Goal: Manage account settings

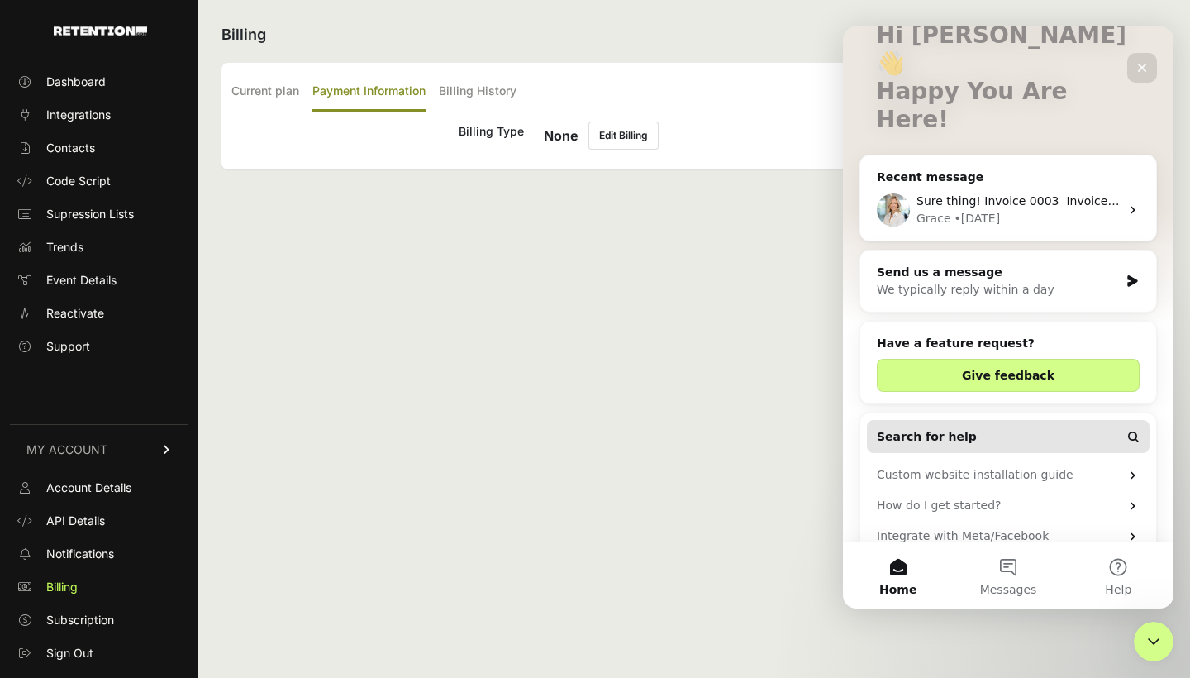
scroll to position [101, 0]
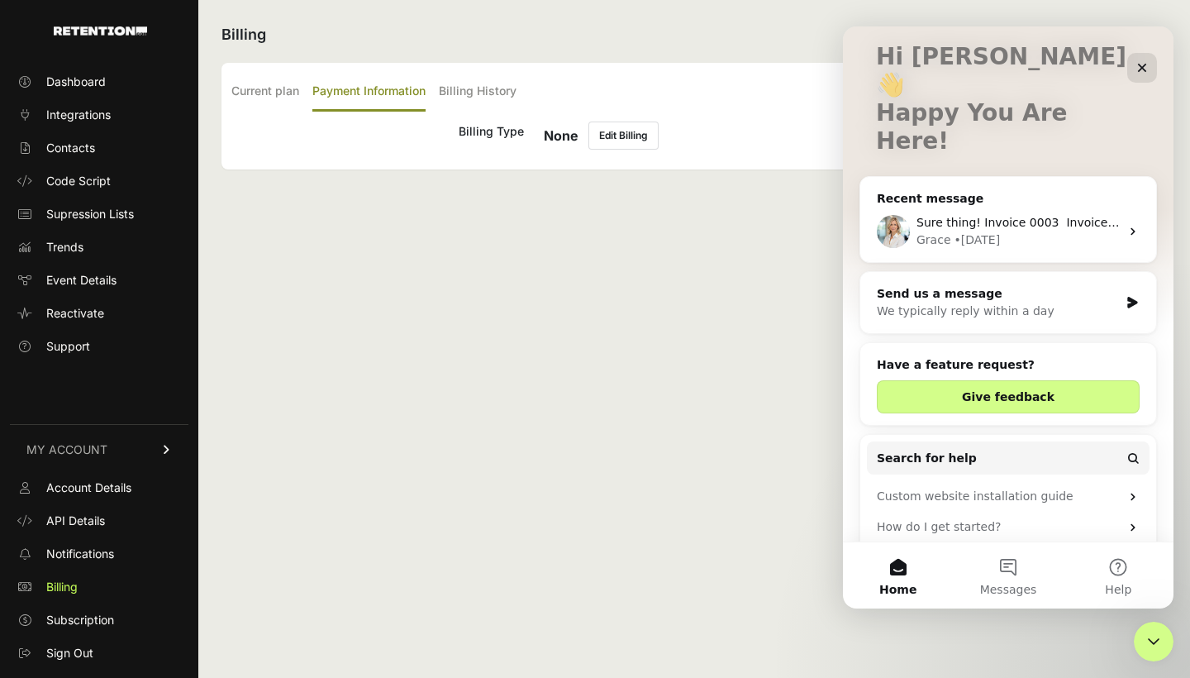
click at [1083, 216] on span "Sure thing! Invoice 0003 ​ ​Invoice 0004 ​ ​Invoice 0005 ​ ​Invoice 0006" at bounding box center [1111, 222] width 388 height 13
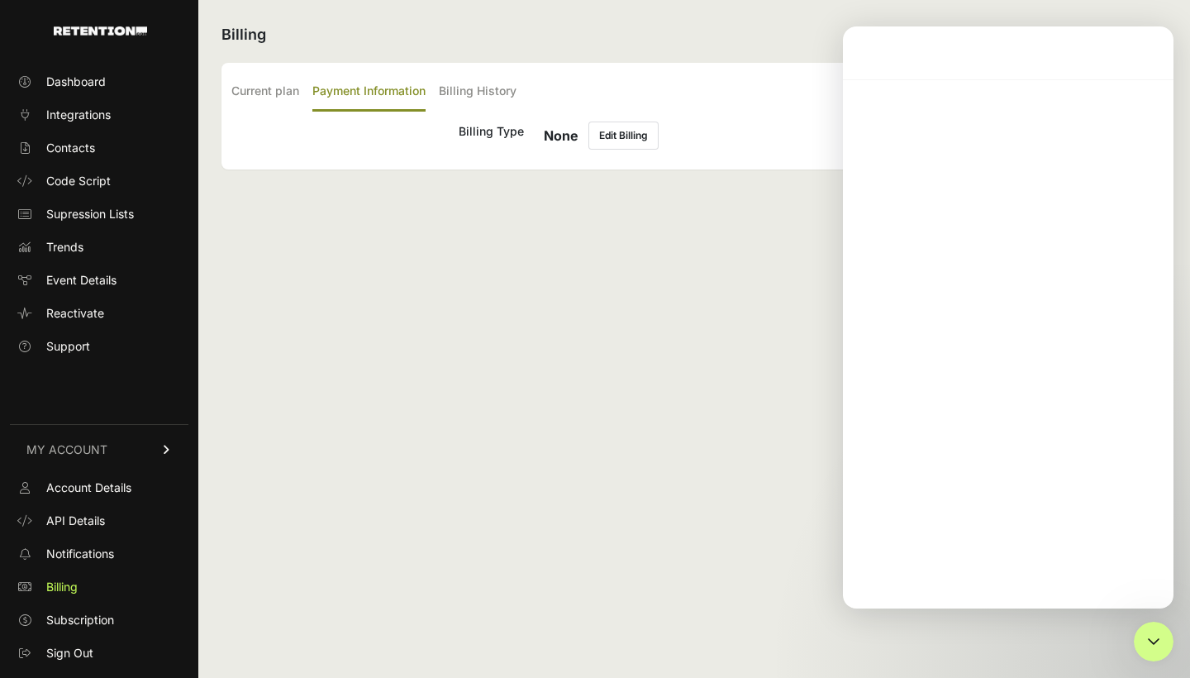
scroll to position [0, 0]
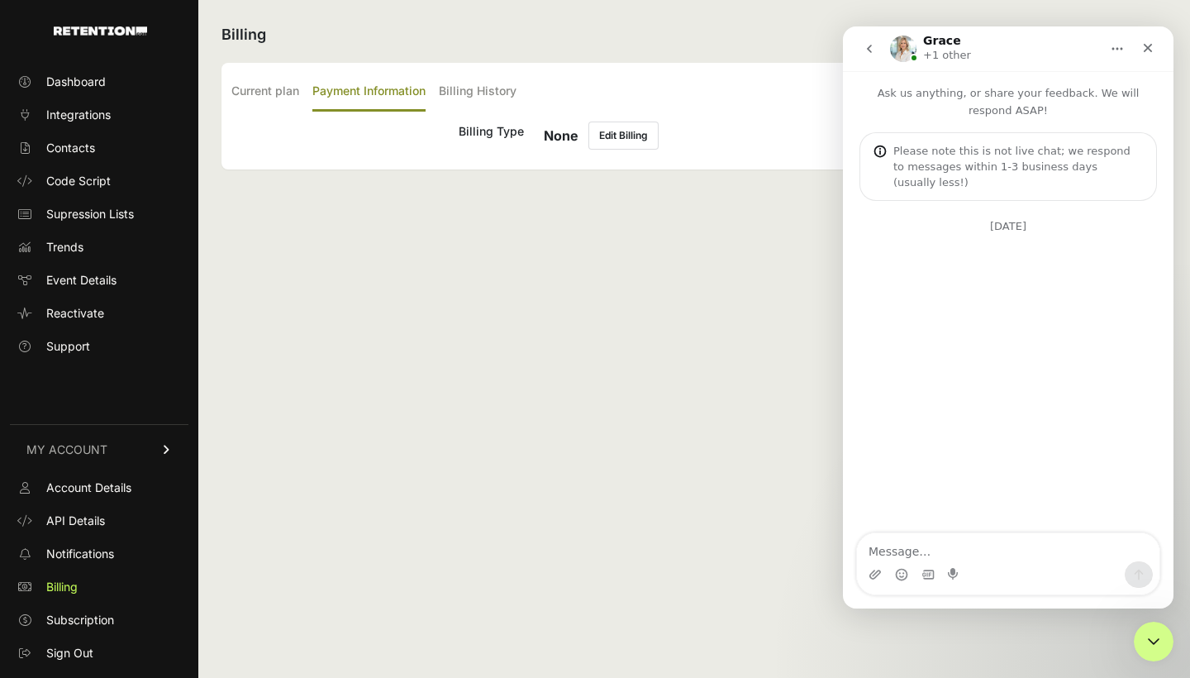
click at [627, 140] on button "Edit Billing" at bounding box center [624, 136] width 70 height 28
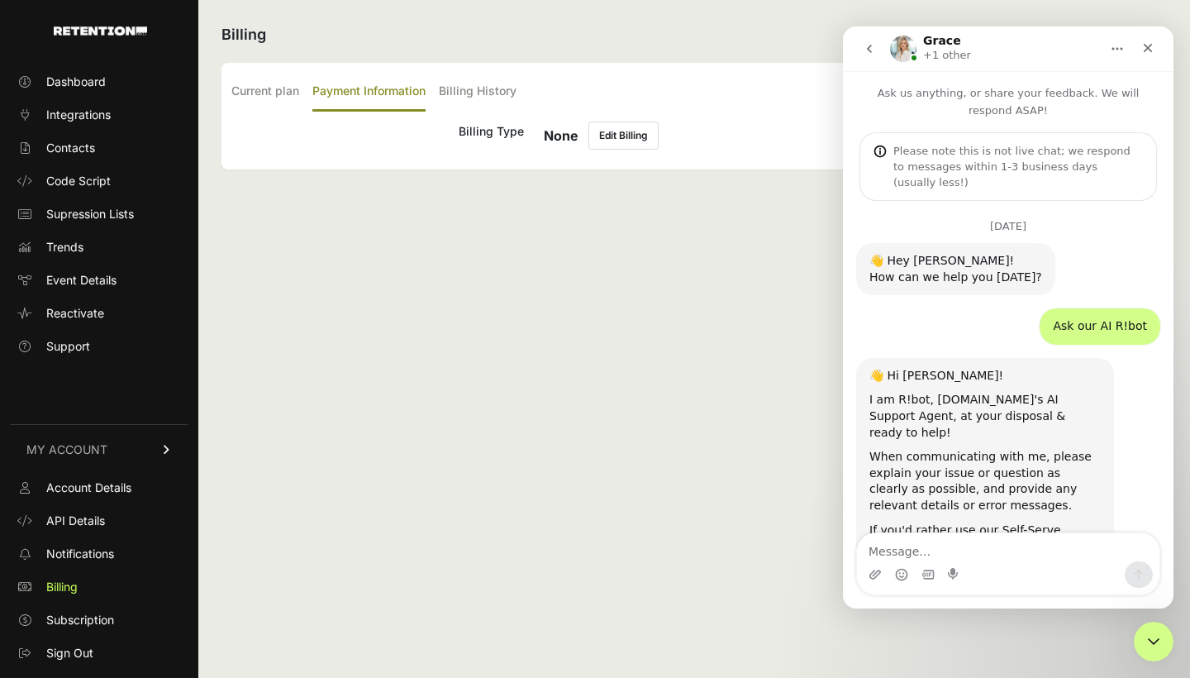
click at [627, 137] on button "Edit Billing" at bounding box center [624, 136] width 70 height 28
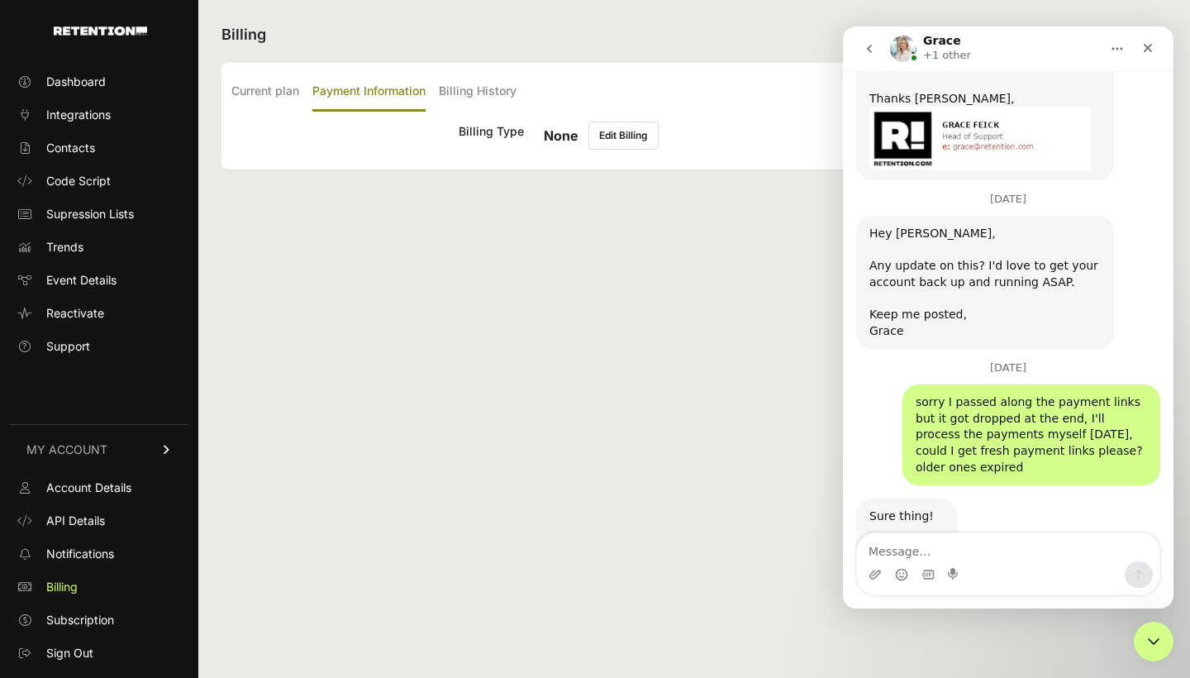
scroll to position [2181, 0]
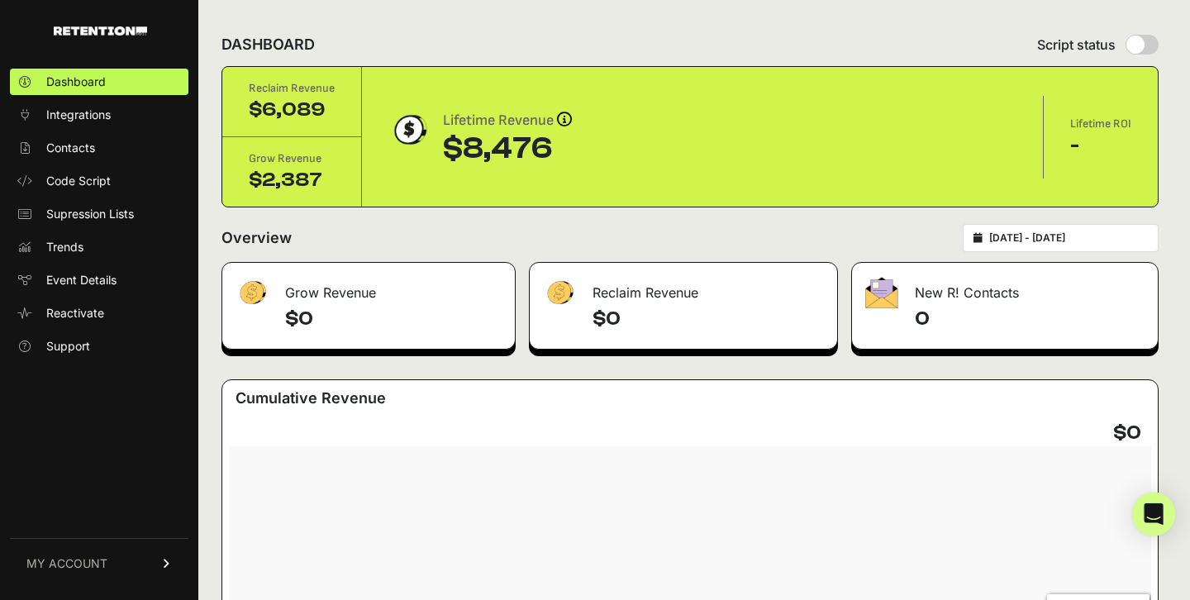
click at [1149, 507] on icon "Open Intercom Messenger" at bounding box center [1153, 513] width 19 height 21
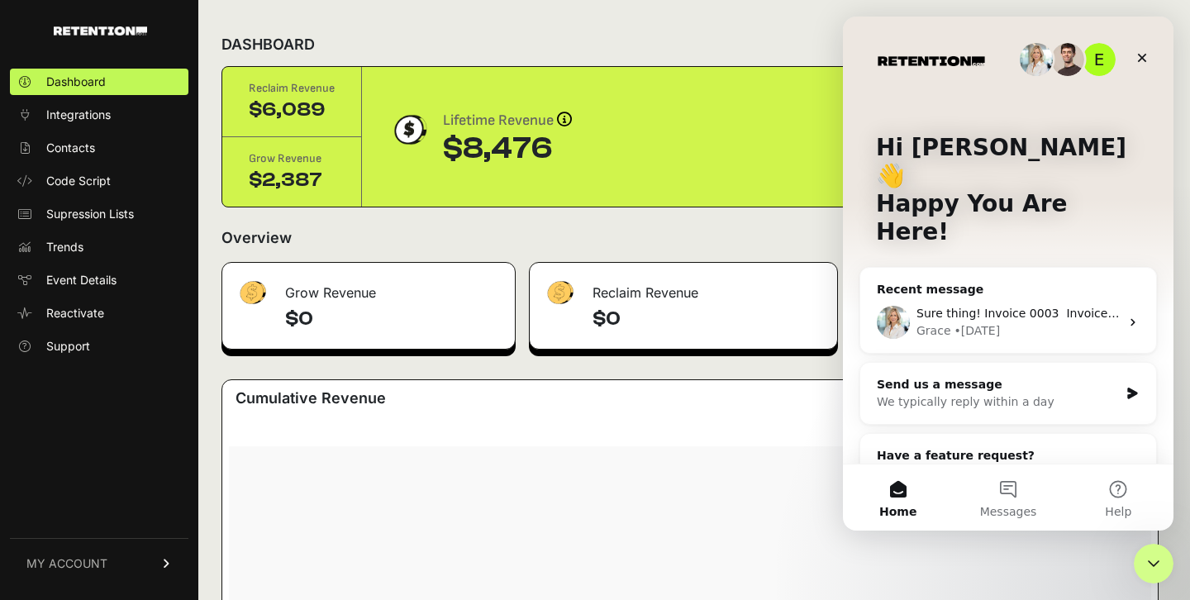
click at [1070, 307] on span "Sure thing! Invoice 0003 ​ ​Invoice 0004 ​ ​Invoice 0005 ​ ​Invoice 0006" at bounding box center [1111, 313] width 388 height 13
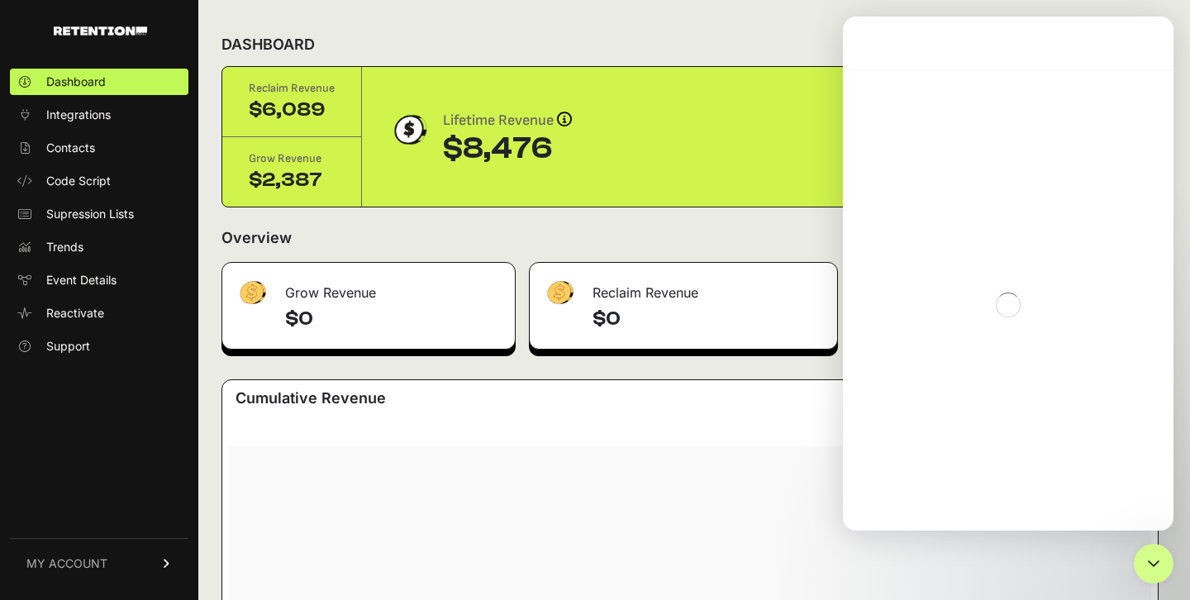
click at [1132, 264] on div "Intercom messenger" at bounding box center [1008, 304] width 331 height 471
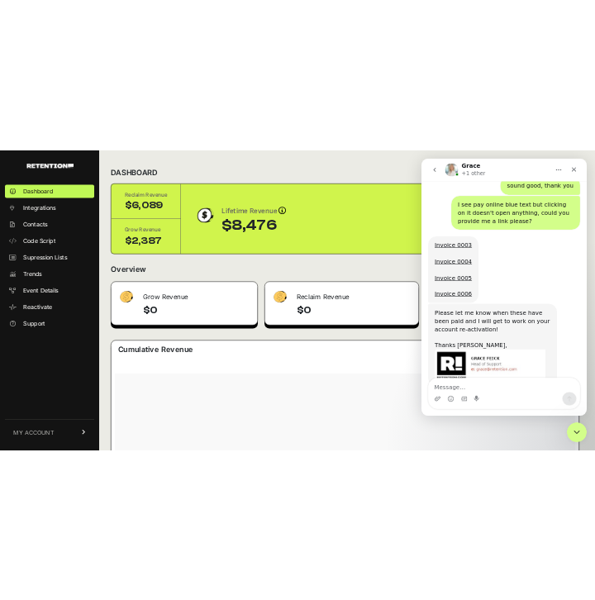
scroll to position [2249, 0]
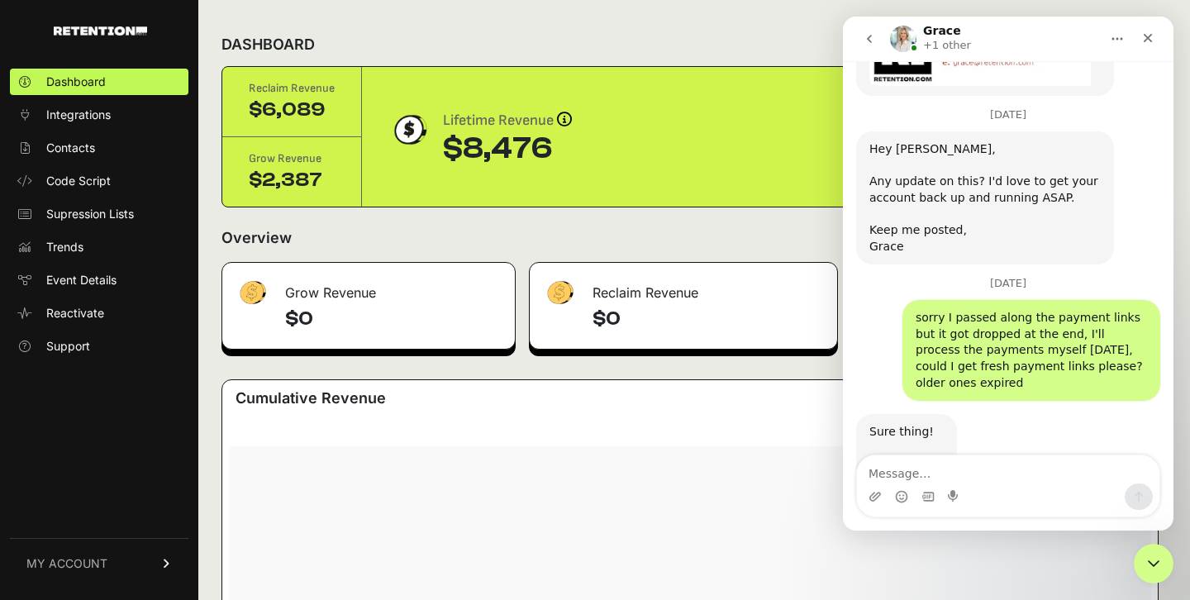
click at [883, 457] on link "Invoice 0003" at bounding box center [907, 463] width 74 height 13
click at [896, 490] on link "Invoice 0004" at bounding box center [907, 496] width 74 height 13
click at [896, 522] on link "Invoice 0005" at bounding box center [907, 528] width 74 height 13
click at [898, 555] on link "Invoice 0006" at bounding box center [907, 561] width 74 height 13
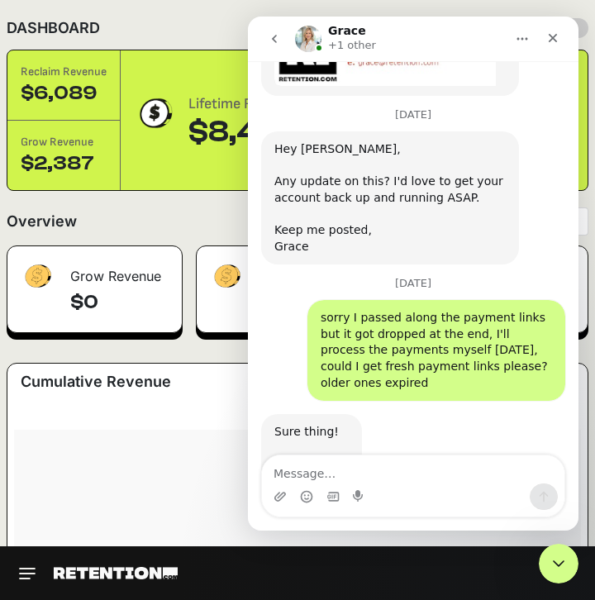
scroll to position [365, 0]
